Goal: Task Accomplishment & Management: Manage account settings

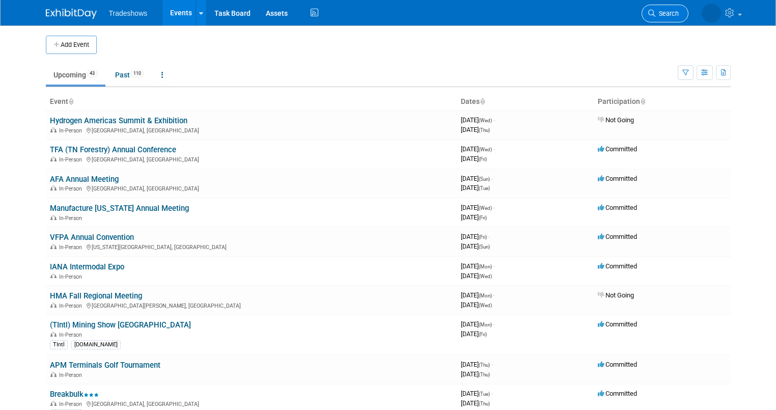
click at [664, 10] on span "Search" at bounding box center [666, 14] width 23 height 8
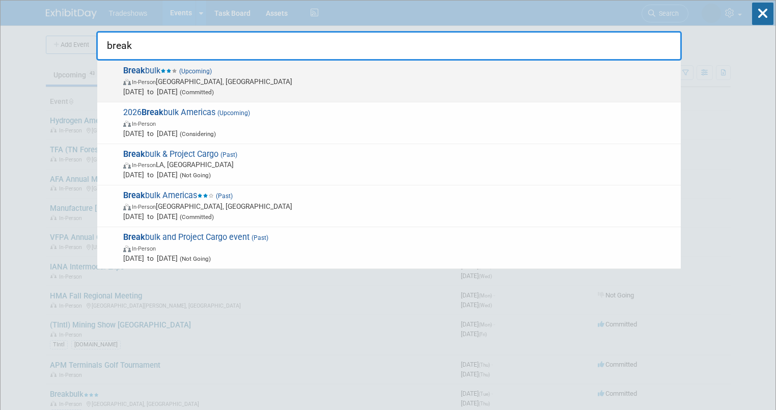
type input "break"
click at [170, 91] on span "Sep 30, 2025 to Oct 2, 2025 (Committed)" at bounding box center [399, 92] width 552 height 10
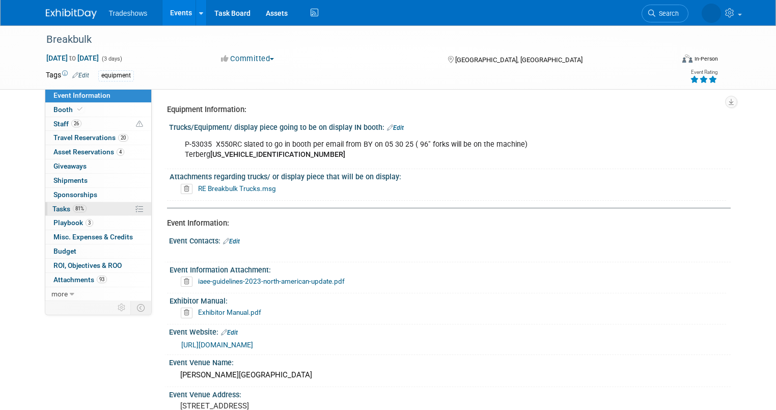
click at [58, 207] on span "Tasks 81%" at bounding box center [69, 209] width 34 height 8
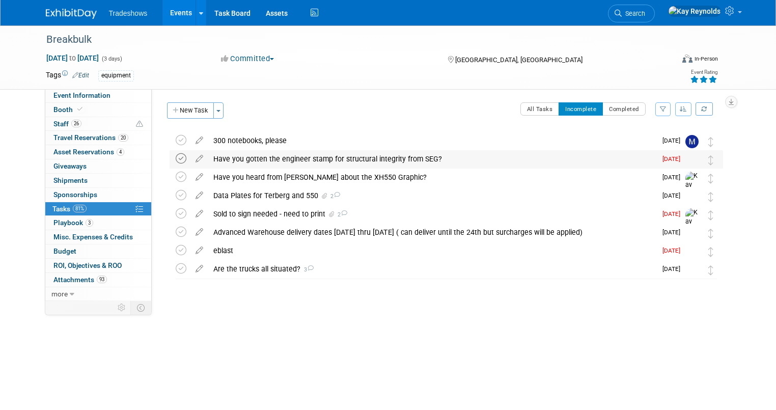
click at [176, 158] on icon at bounding box center [181, 158] width 11 height 11
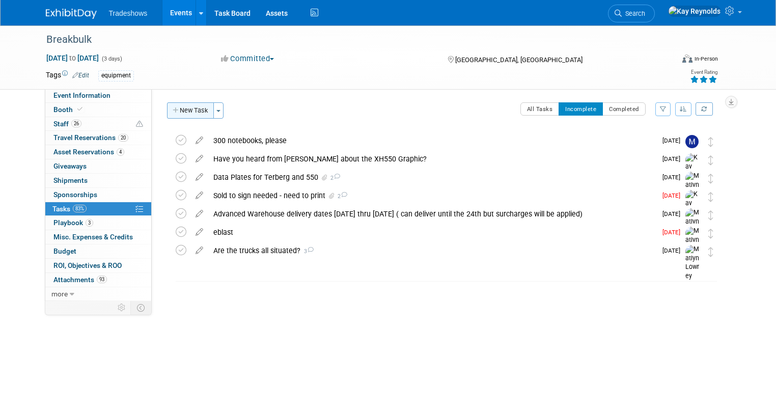
click at [176, 110] on button "New Task" at bounding box center [190, 110] width 47 height 16
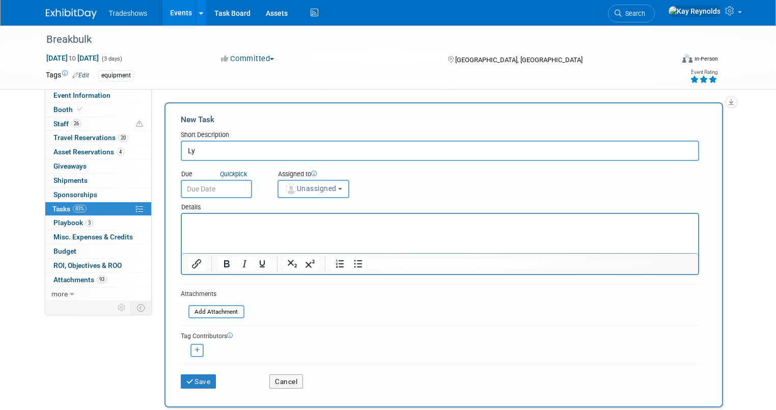
type input "L"
type input "H"
type input "[PERSON_NAME] has approved our booth structure and build up!"
click at [189, 186] on input "text" at bounding box center [216, 189] width 71 height 18
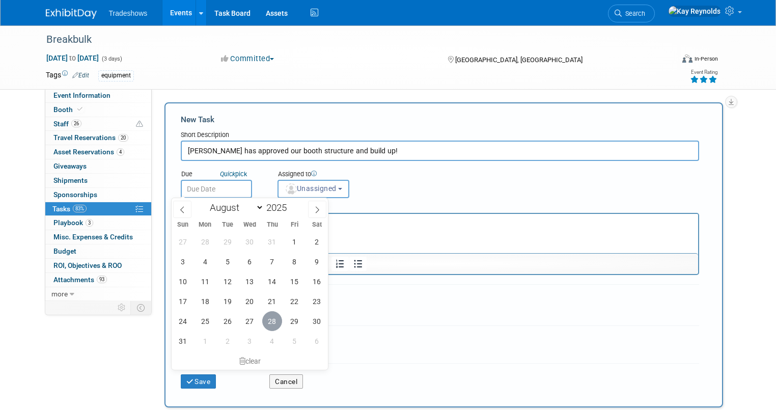
click at [275, 322] on span "28" at bounding box center [272, 321] width 20 height 20
type input "[DATE]"
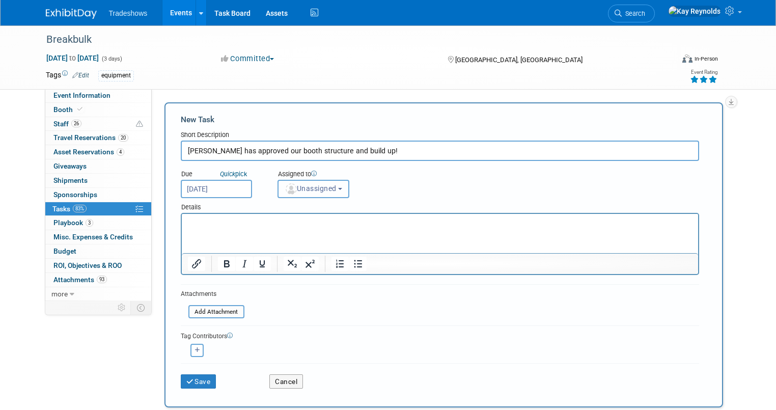
click at [286, 190] on img "button" at bounding box center [291, 188] width 11 height 11
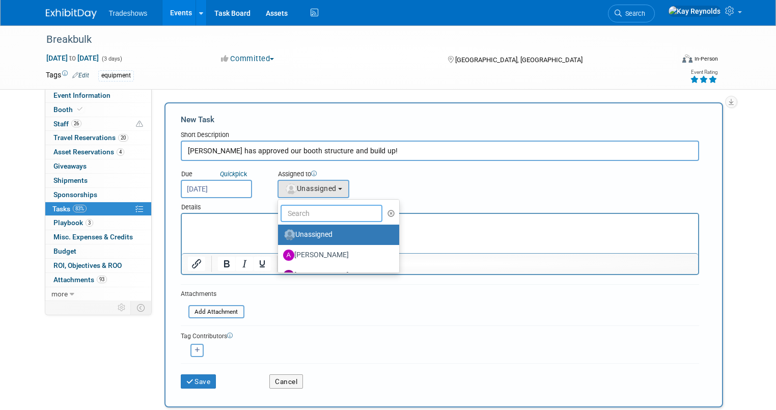
click at [297, 215] on input "text" at bounding box center [332, 213] width 102 height 17
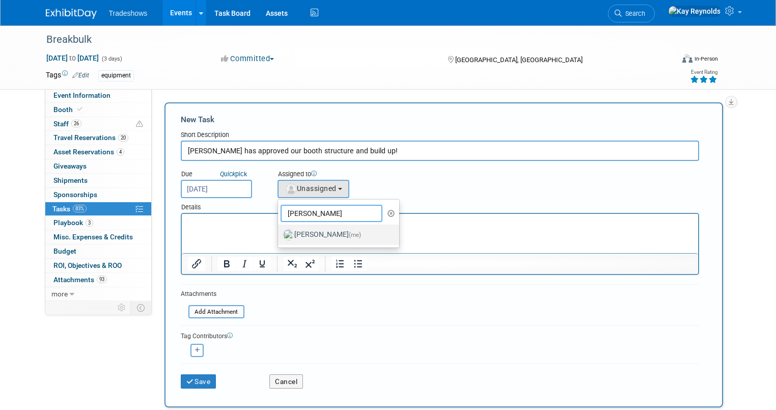
type input "[PERSON_NAME]"
click at [307, 227] on label "[PERSON_NAME] (me)" at bounding box center [336, 235] width 106 height 16
click at [280, 230] on input "[PERSON_NAME] (me)" at bounding box center [276, 233] width 7 height 7
select select "5e9256d4-eeb1-4d7e-ac69-1857632dd0f4"
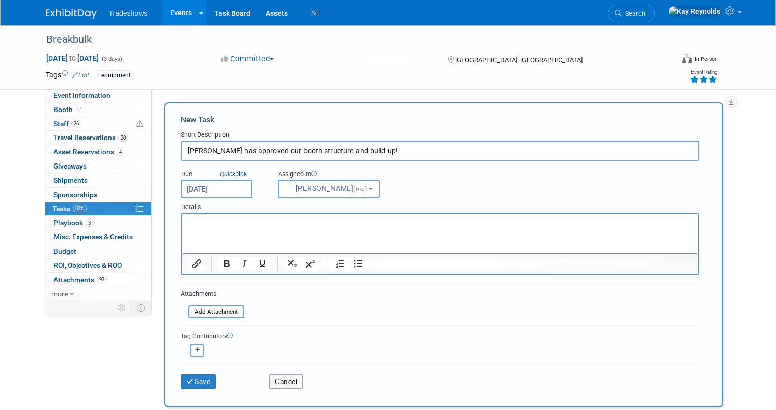
click at [393, 151] on input "[PERSON_NAME] has approved our booth structure and build up!" at bounding box center [440, 151] width 518 height 20
type input "[PERSON_NAME] has approved our booth structure and build up! Here is the docume…"
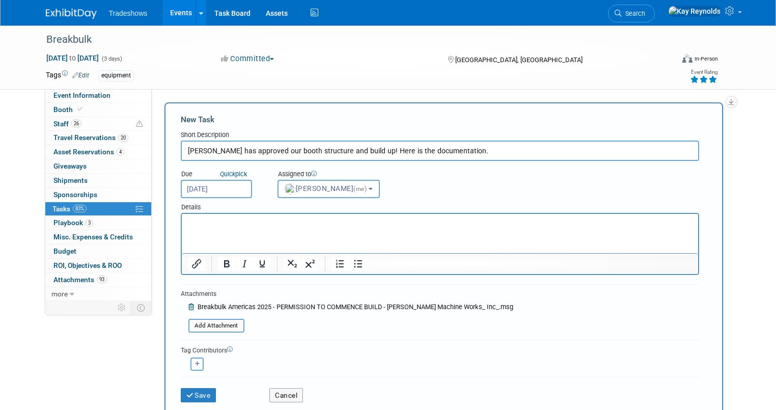
click at [195, 219] on p "Rich Text Area. Press ALT-0 for help." at bounding box center [439, 223] width 505 height 10
click at [280, 223] on p "Sent to all parties involved." at bounding box center [439, 223] width 505 height 10
click at [195, 388] on button "Save" at bounding box center [199, 395] width 36 height 14
